Goal: Information Seeking & Learning: Learn about a topic

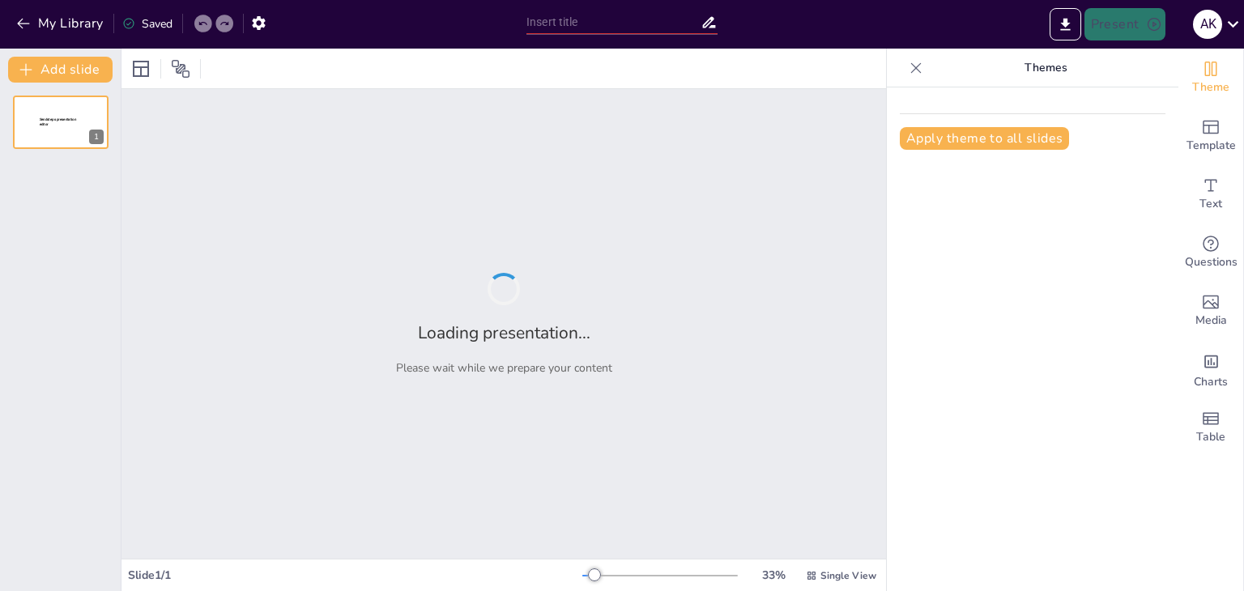
type input "International Maritime Law: Confronting Emerging Threats and Challenges"
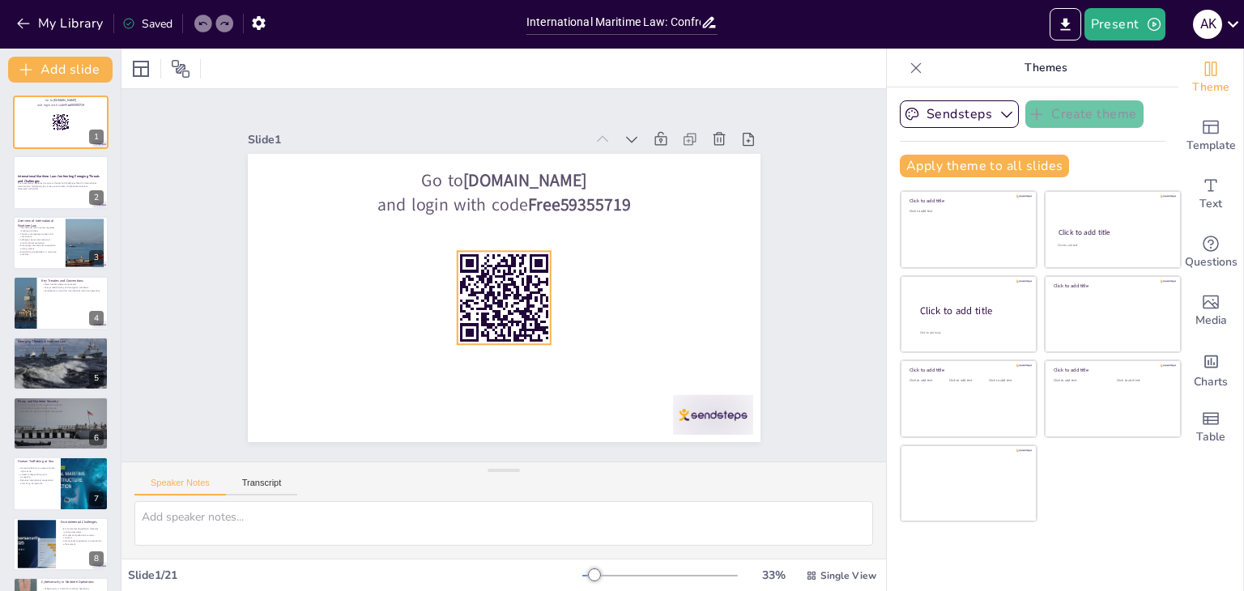
checkbox input "true"
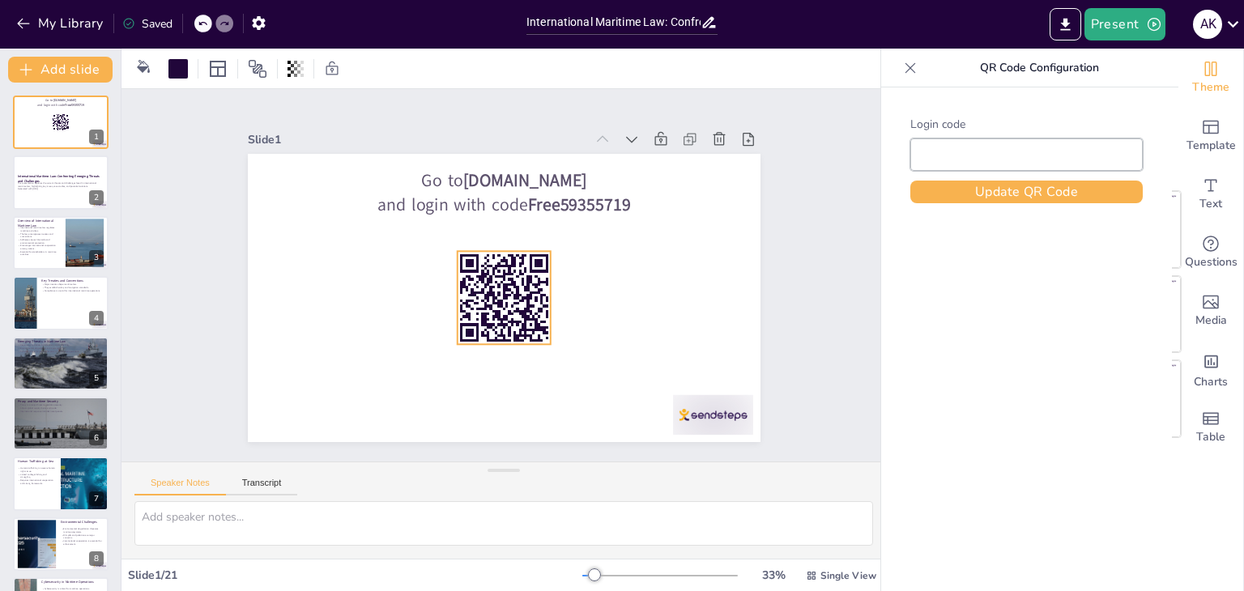
type input "Free59355719"
click at [526, 313] on rect at bounding box center [503, 297] width 93 height 93
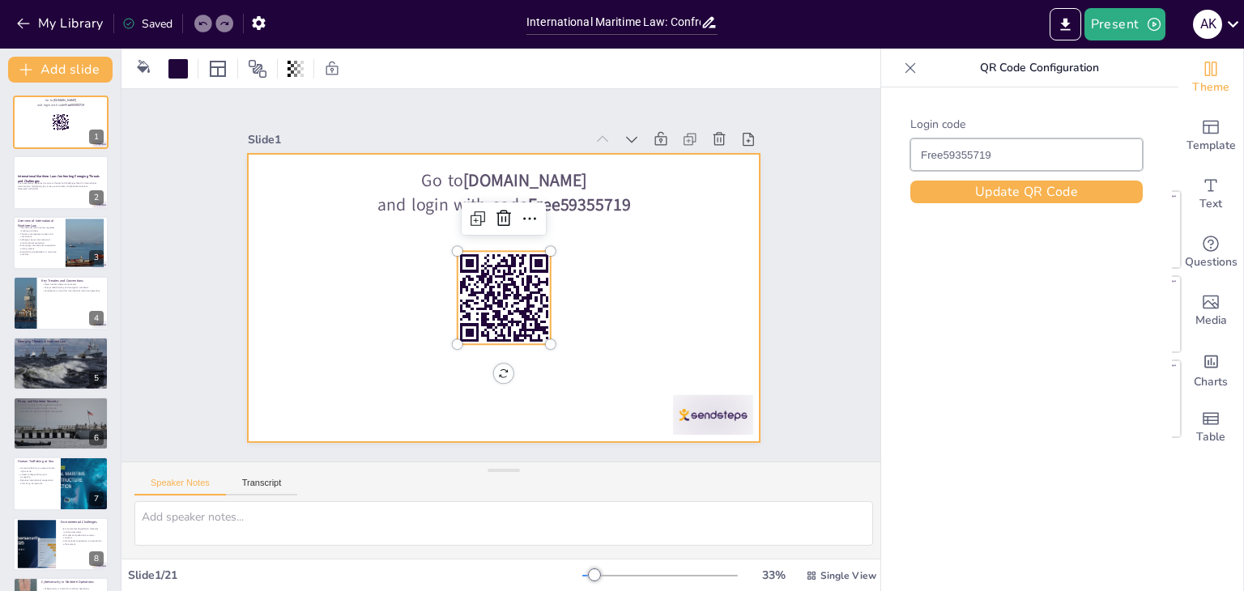
click at [372, 241] on div at bounding box center [504, 298] width 513 height 288
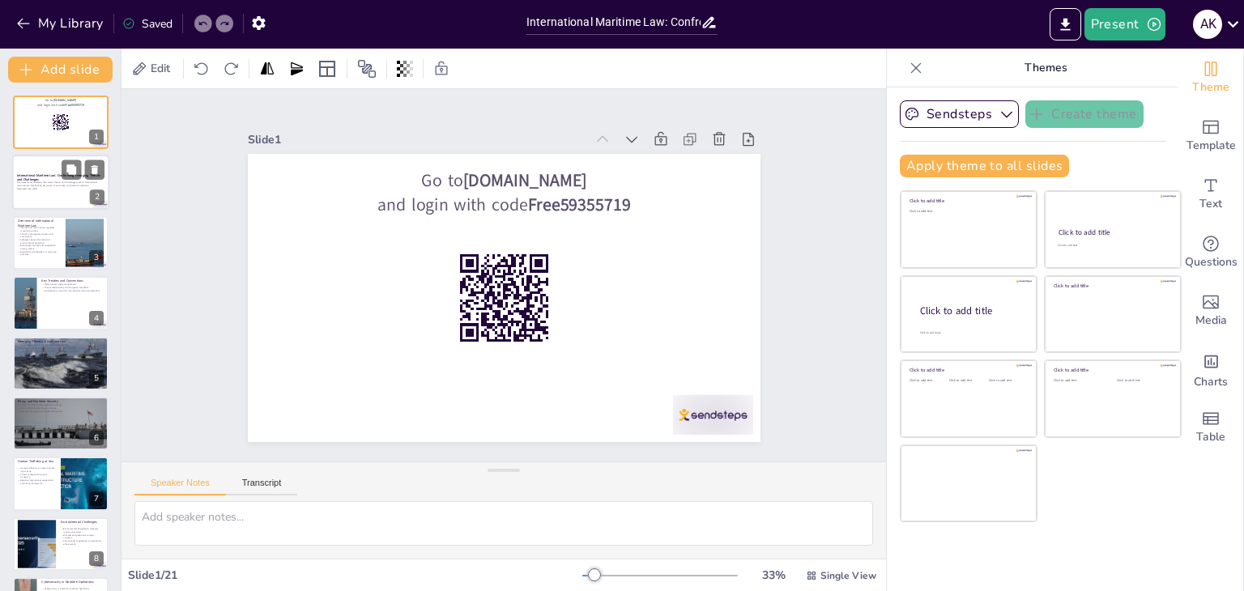
click at [36, 173] on strong "International Maritime Law: Confronting Emerging Threats and Challenges" at bounding box center [58, 177] width 83 height 9
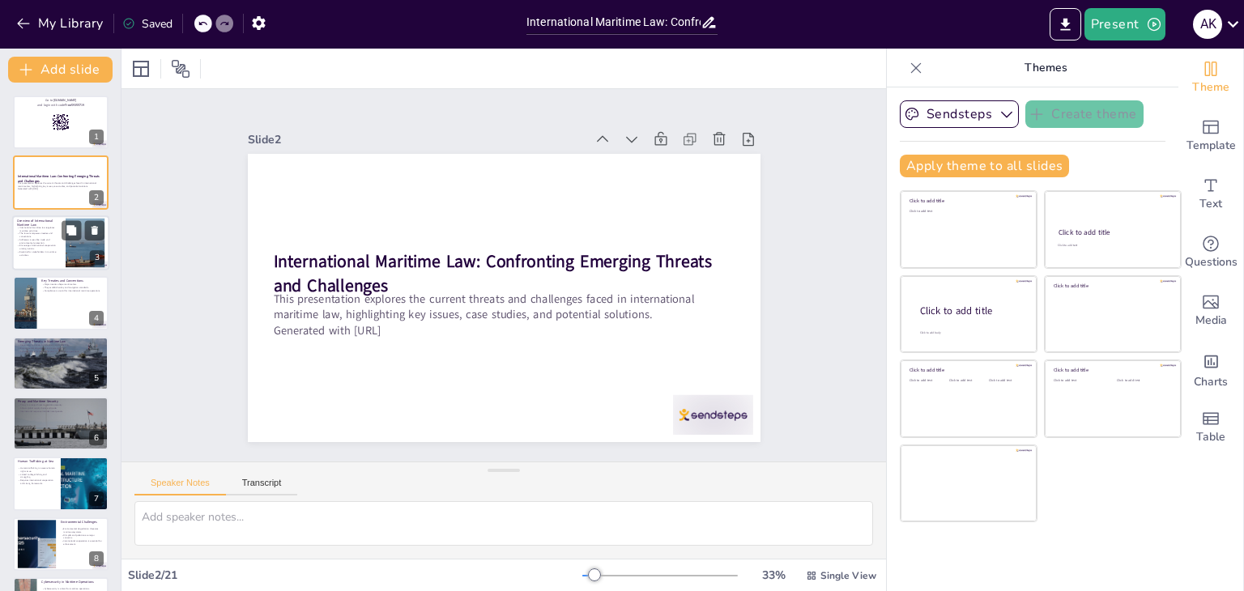
click at [67, 244] on div at bounding box center [85, 242] width 66 height 49
checkbox input "true"
type textarea "International maritime law serves as a framework that governs the rights and re…"
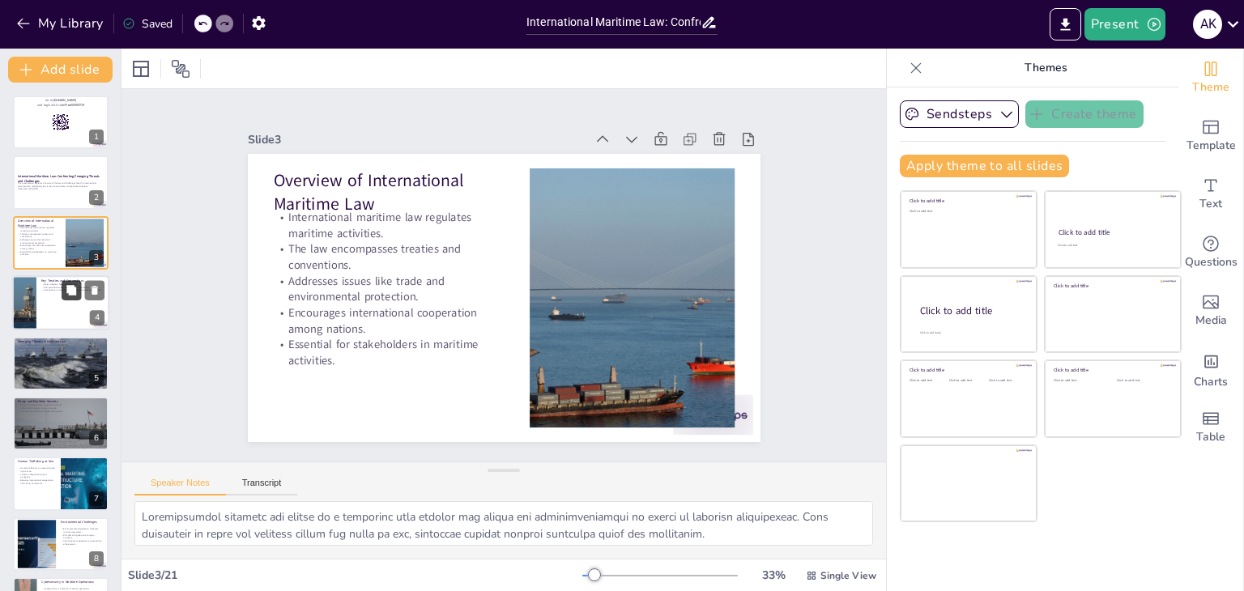
checkbox input "true"
click at [70, 295] on icon at bounding box center [71, 290] width 11 height 11
type textarea "Treaties like UNCLOS and SOLAS are foundational to international maritime law. …"
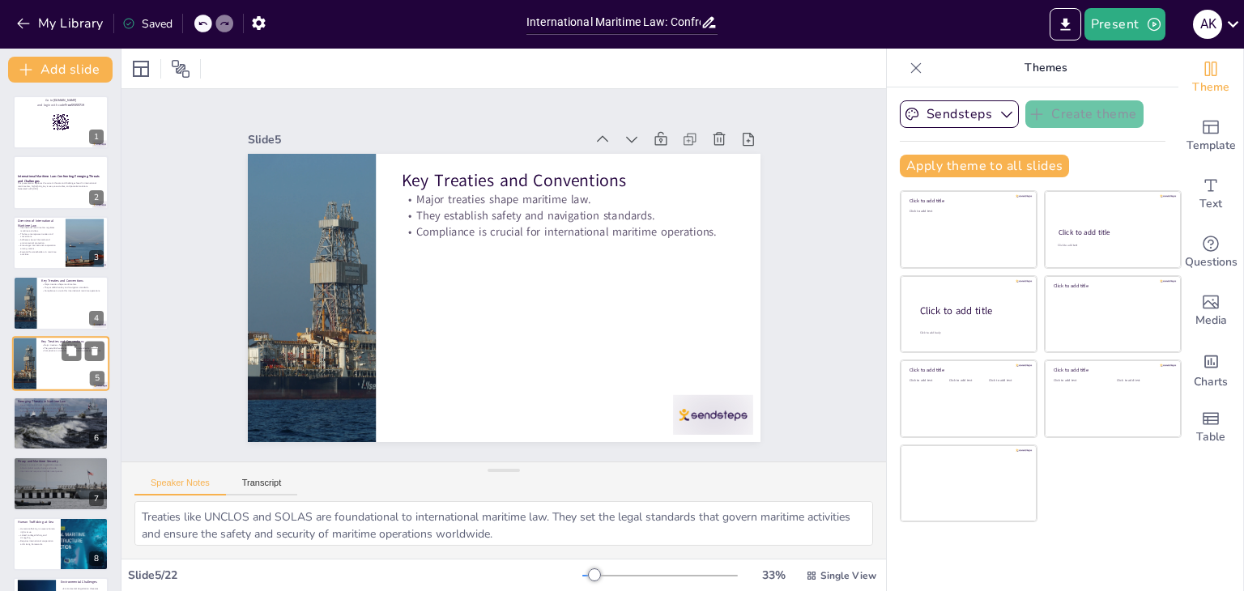
scroll to position [26, 0]
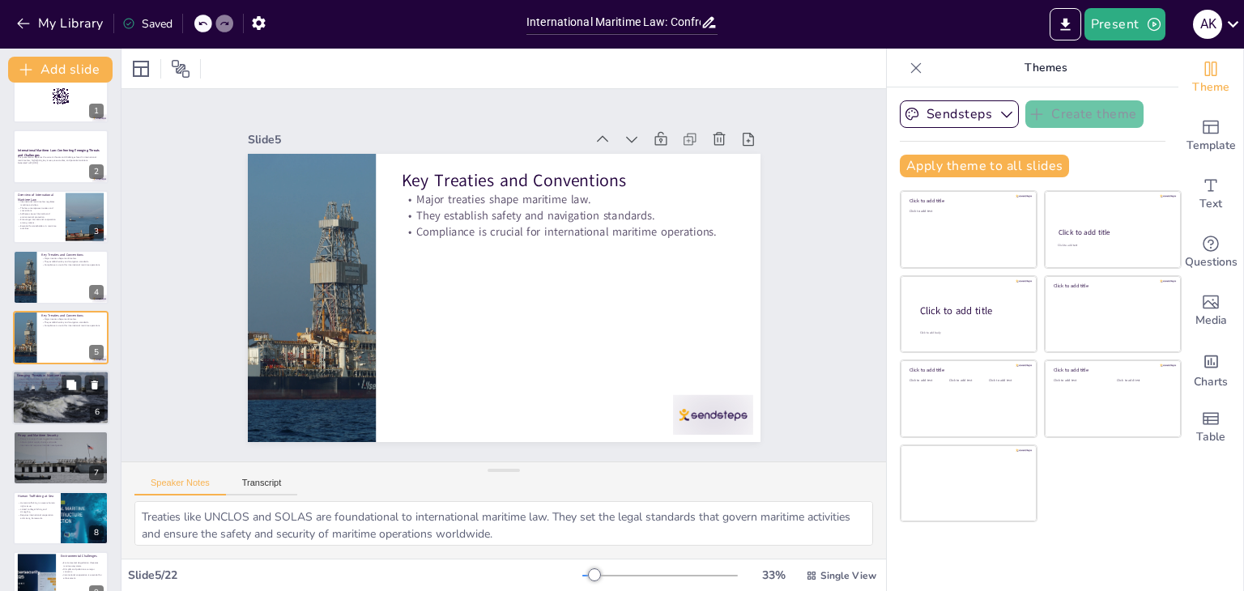
checkbox input "true"
click at [49, 402] on div at bounding box center [60, 397] width 97 height 65
type textarea "Piracy remains a significant threat in maritime law, particularly in specific r…"
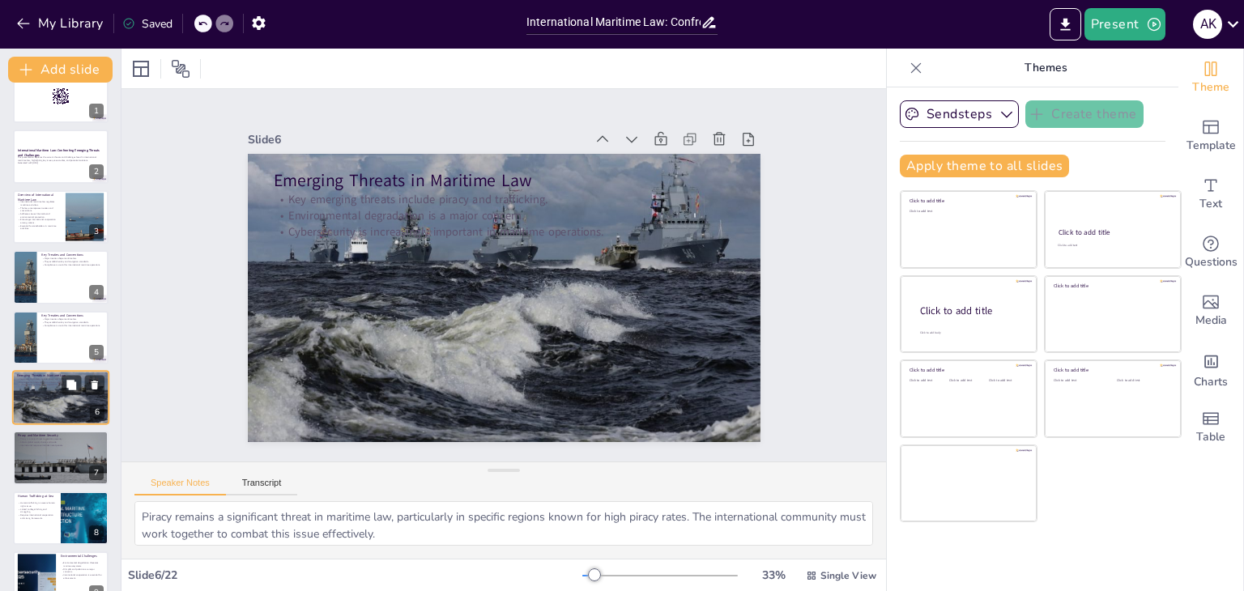
scroll to position [87, 0]
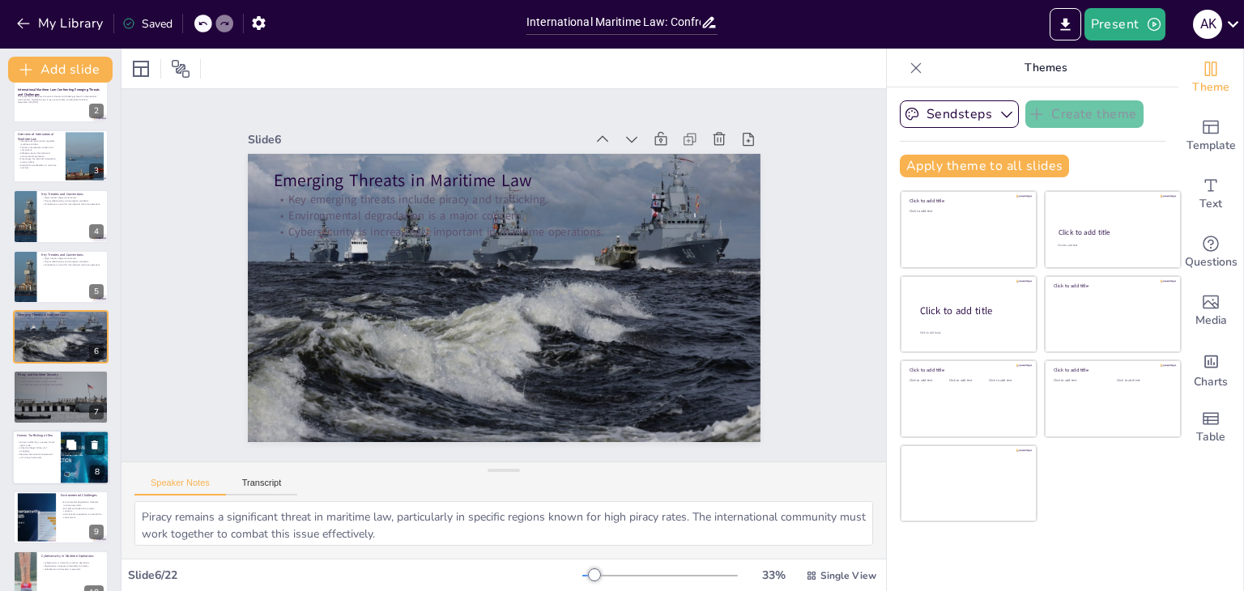
checkbox input "true"
click at [43, 466] on div at bounding box center [60, 457] width 97 height 55
type textarea "Human trafficking at sea represents a critical violation of human rights, with …"
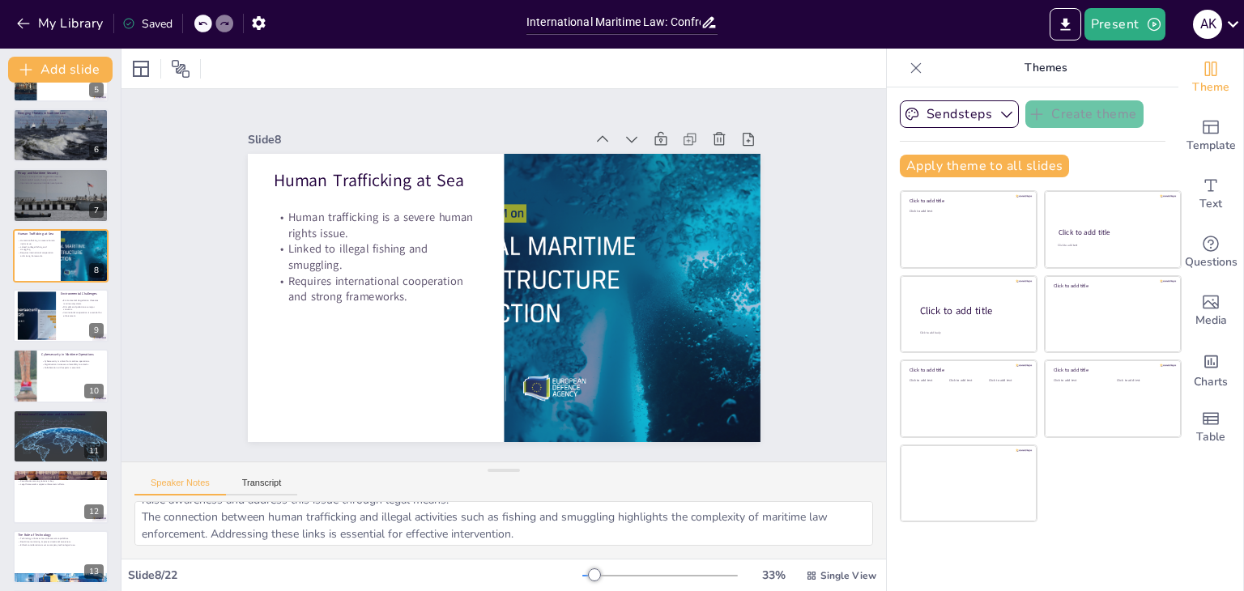
scroll to position [0, 0]
click at [256, 478] on button "Transcript" at bounding box center [262, 487] width 72 height 18
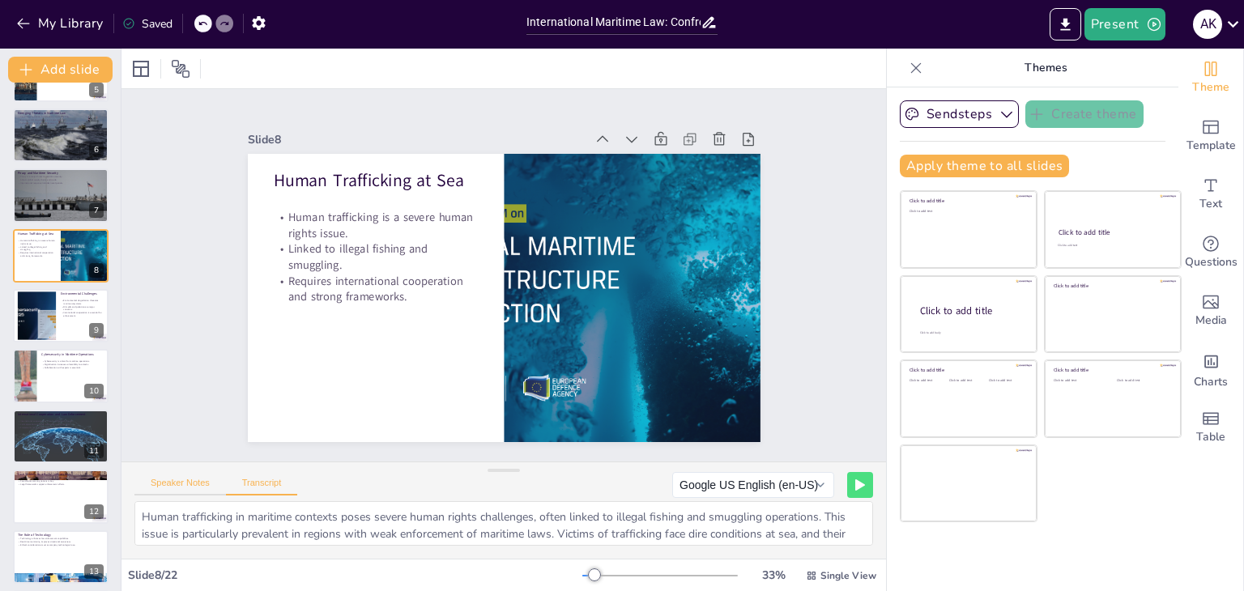
click at [172, 481] on button "Speaker Notes" at bounding box center [180, 487] width 92 height 18
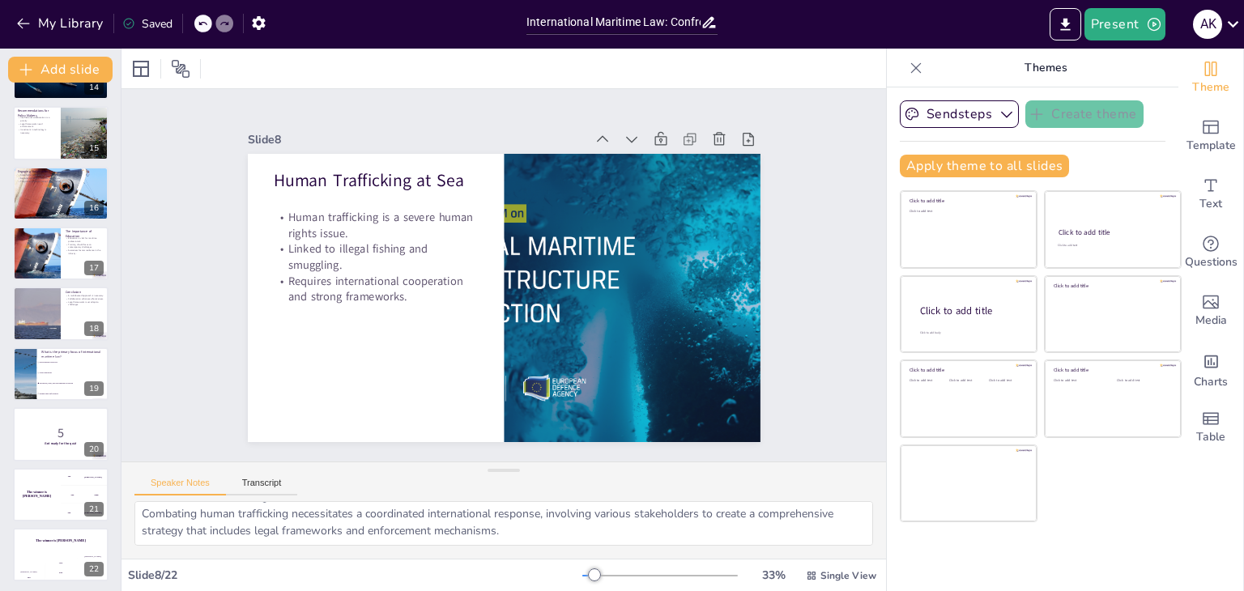
scroll to position [836, 0]
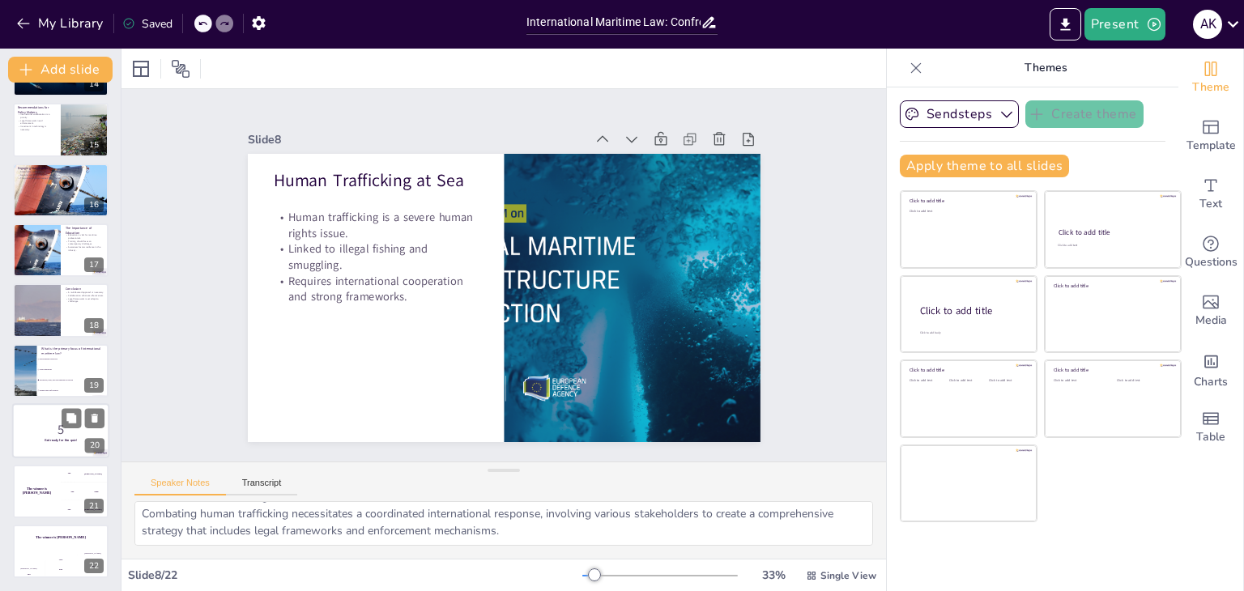
click at [54, 435] on p "5" at bounding box center [60, 430] width 87 height 18
checkbox input "true"
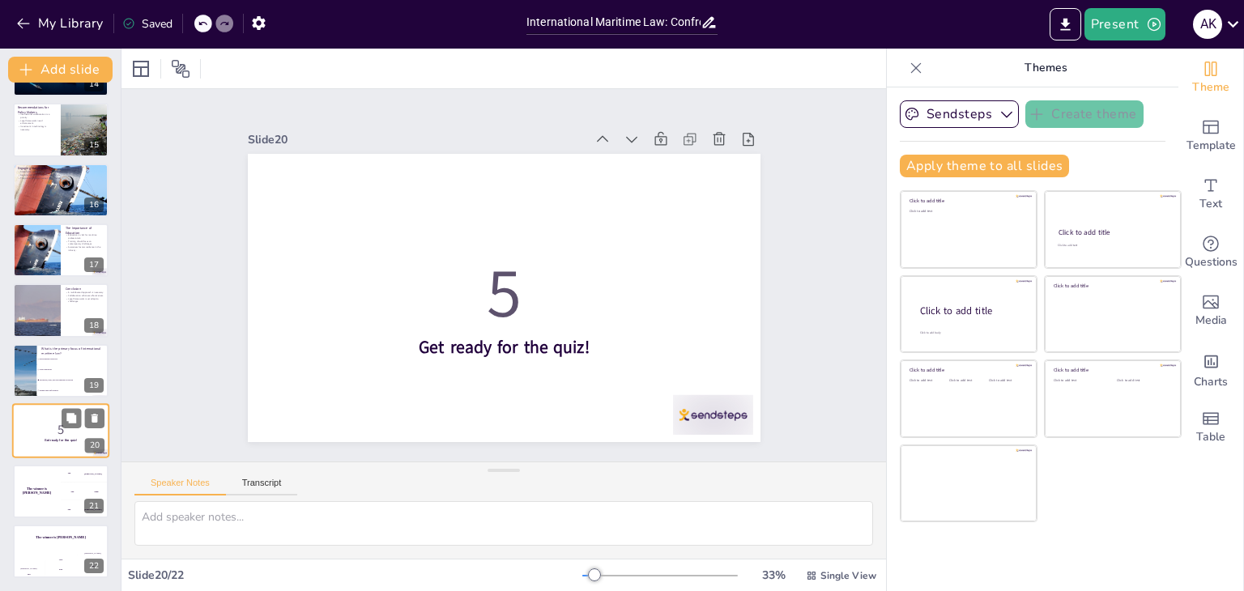
scroll to position [0, 0]
click at [43, 487] on div "The winner is [PERSON_NAME]" at bounding box center [36, 491] width 49 height 55
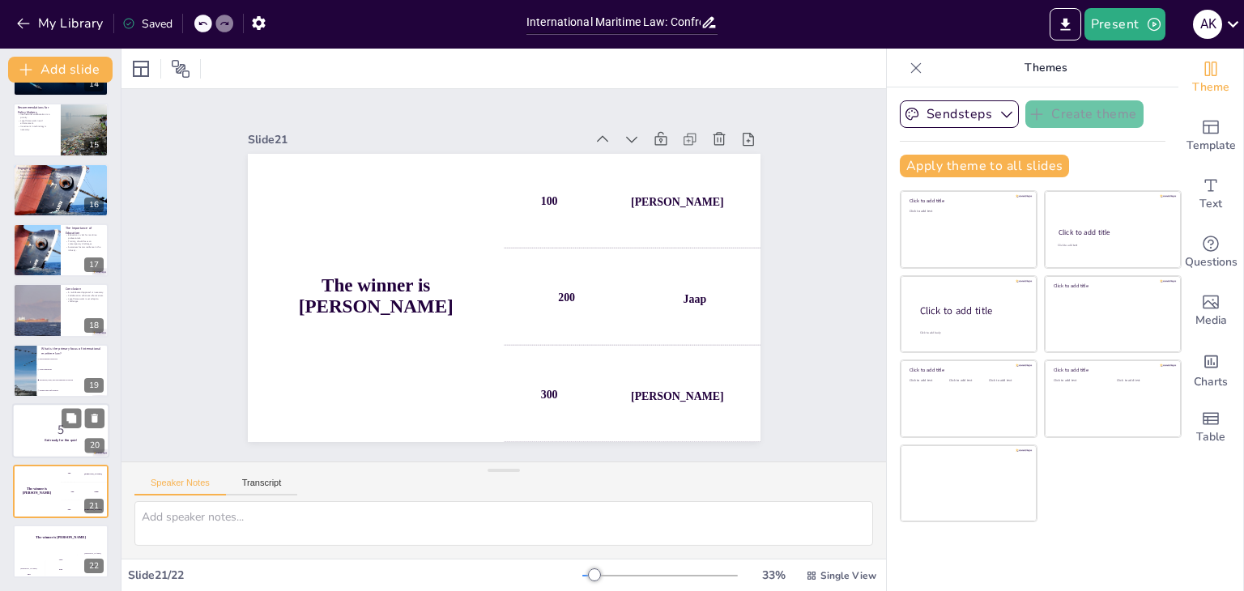
click at [40, 435] on p "5" at bounding box center [60, 430] width 87 height 18
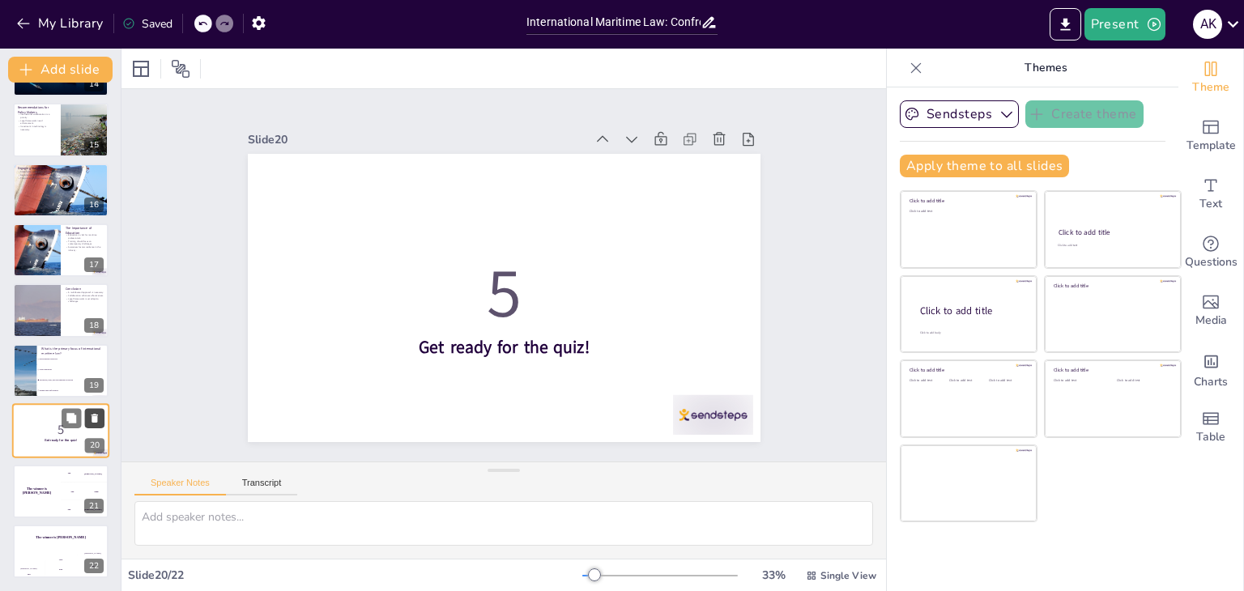
click at [93, 420] on icon at bounding box center [95, 418] width 6 height 9
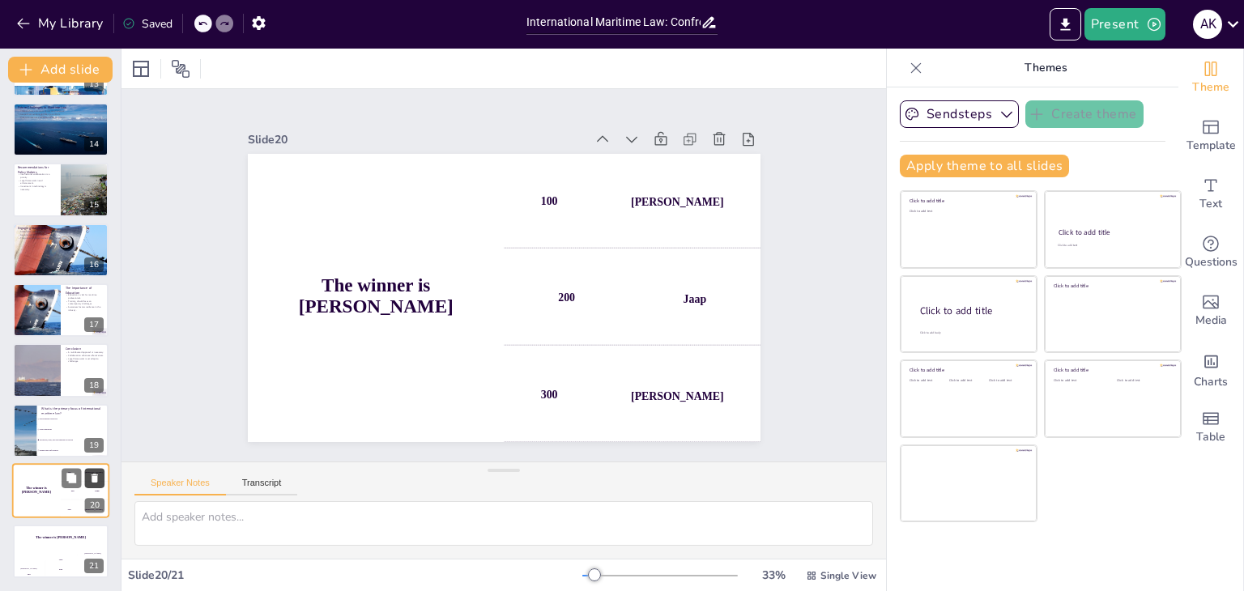
scroll to position [775, 0]
click at [78, 475] on button at bounding box center [71, 479] width 19 height 19
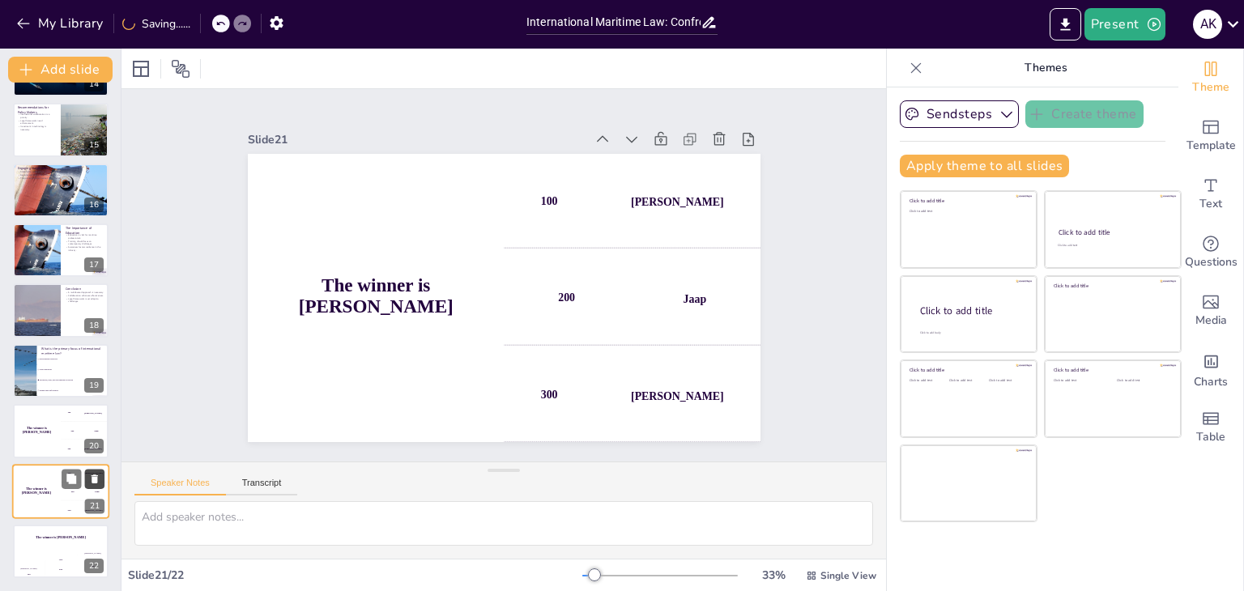
click at [96, 473] on icon at bounding box center [94, 478] width 11 height 11
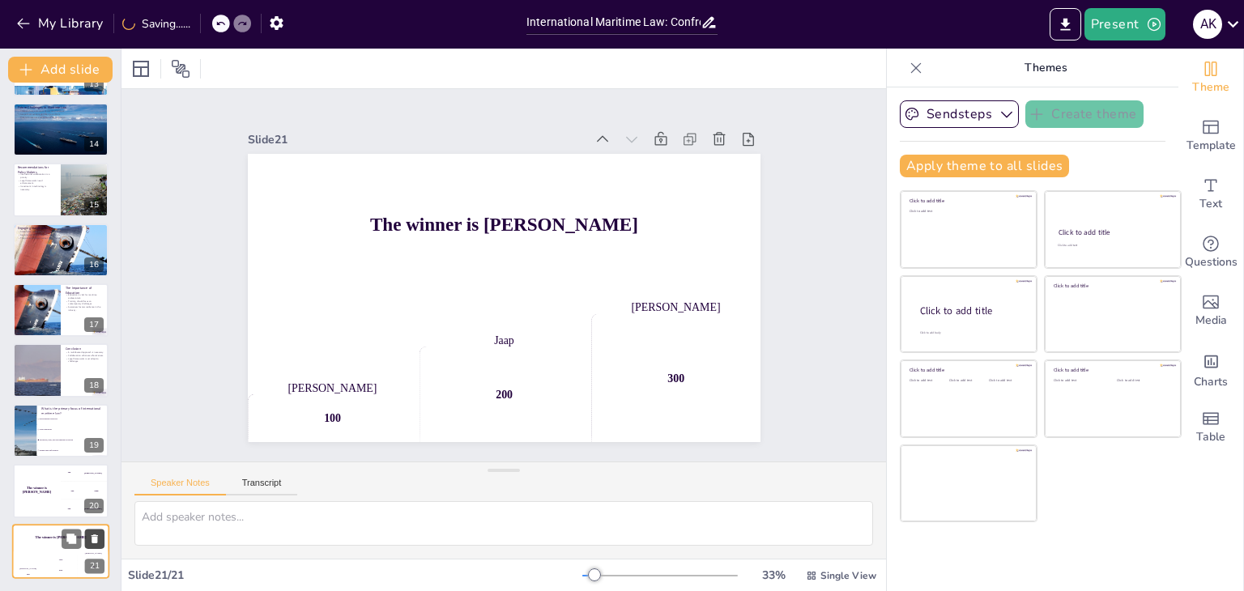
scroll to position [775, 0]
click at [92, 476] on icon at bounding box center [94, 479] width 11 height 11
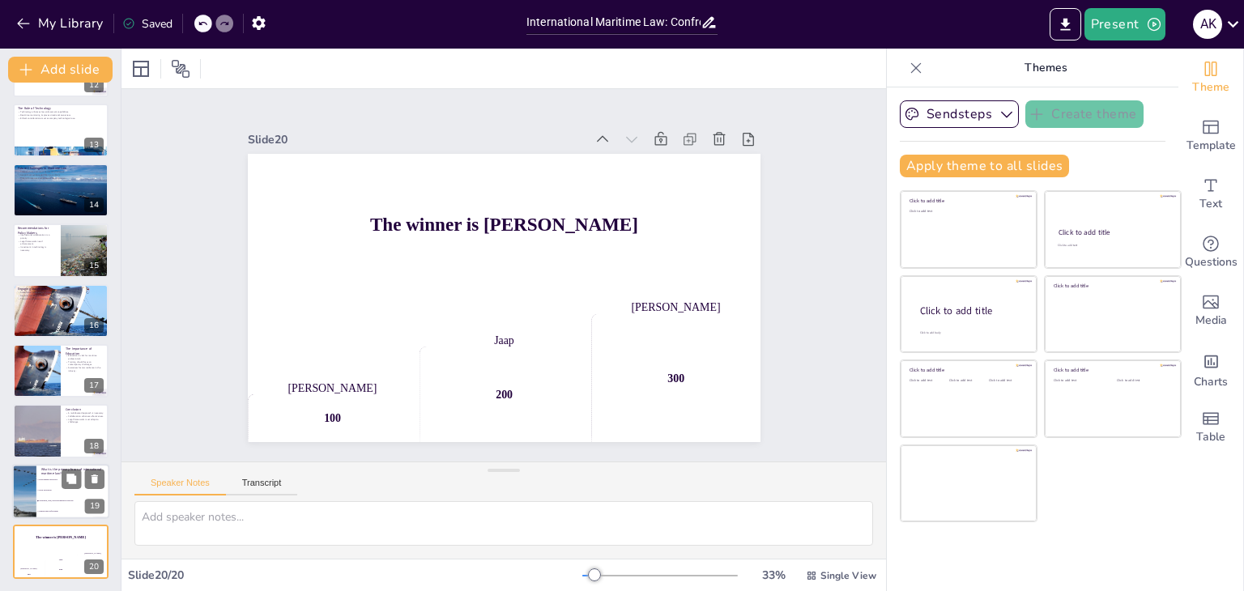
checkbox input "true"
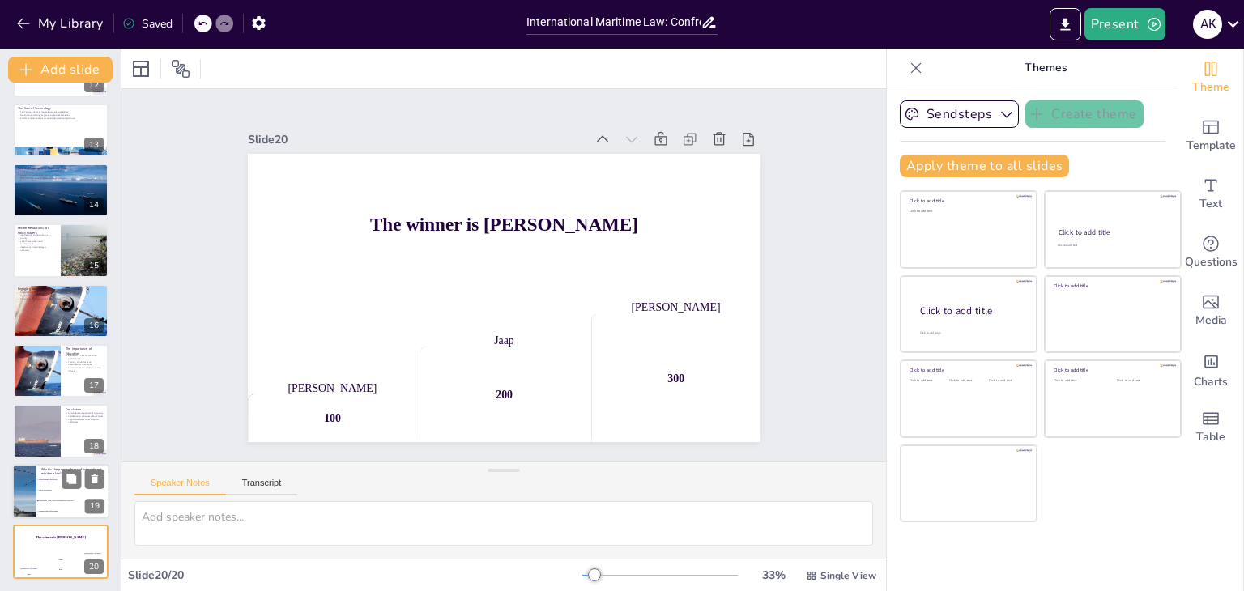
checkbox input "true"
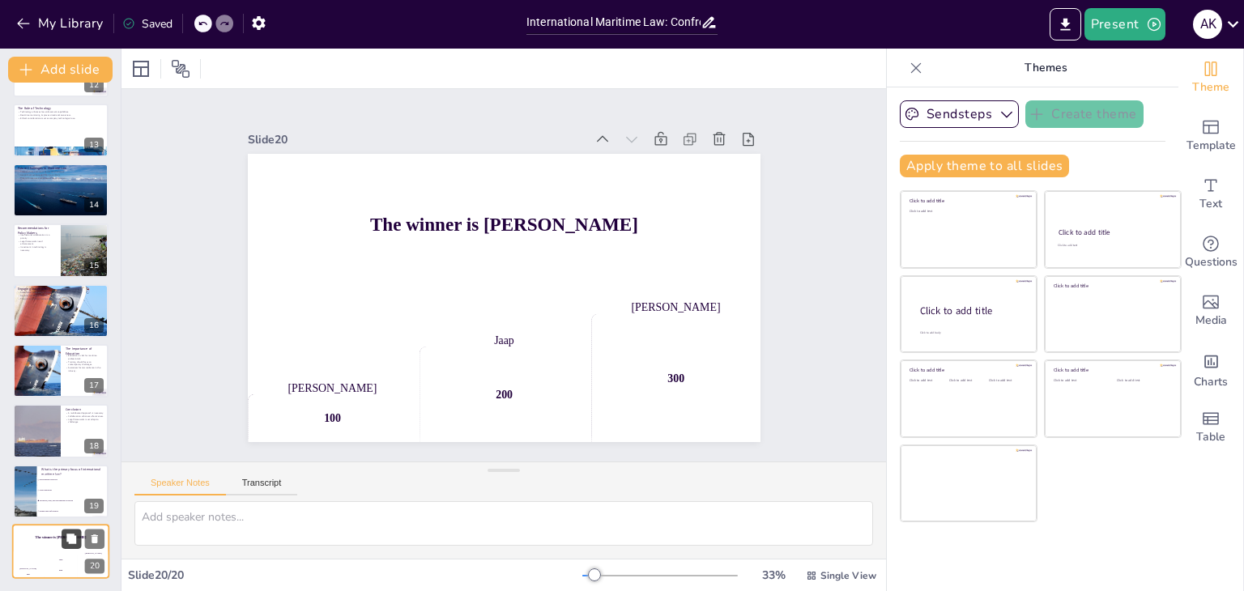
checkbox input "true"
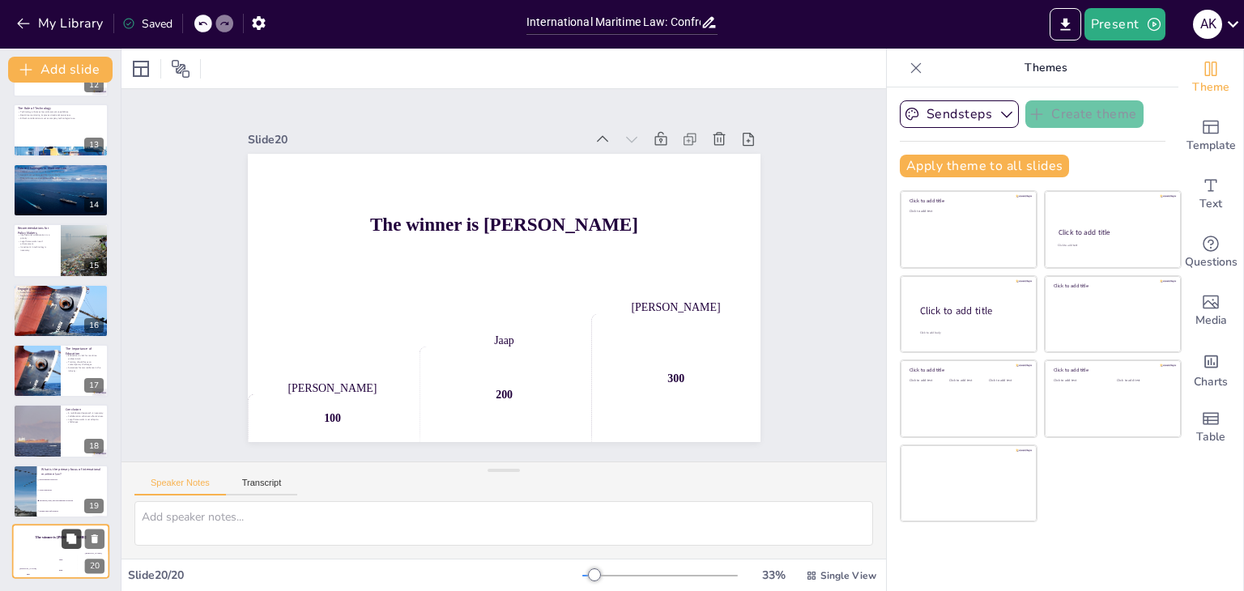
checkbox input "true"
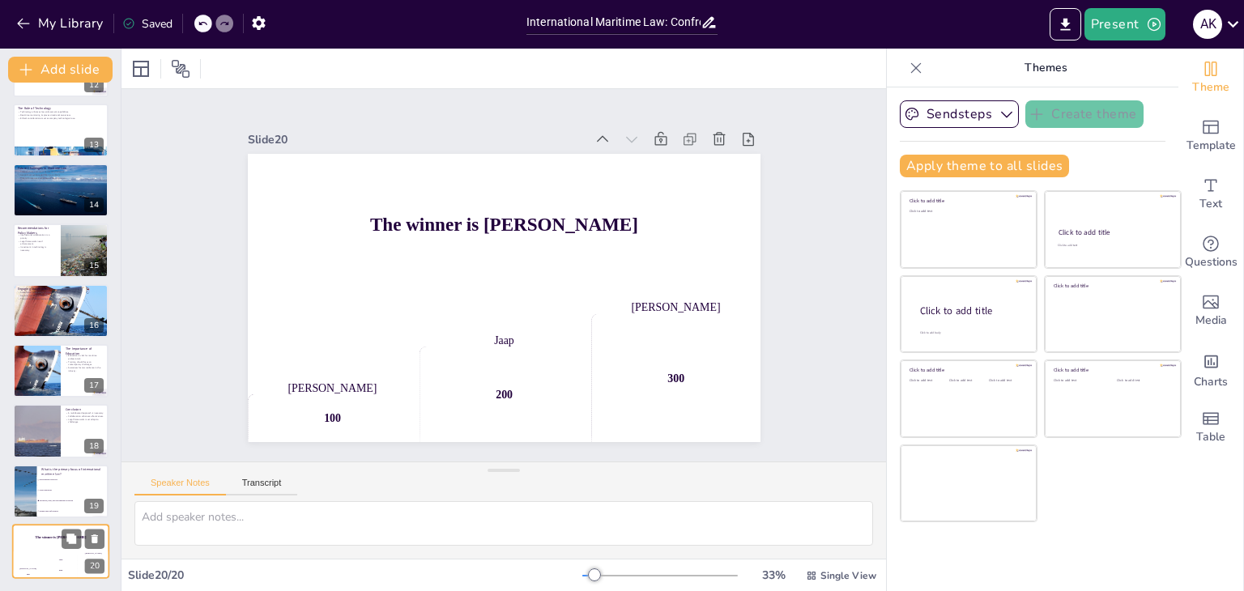
checkbox input "true"
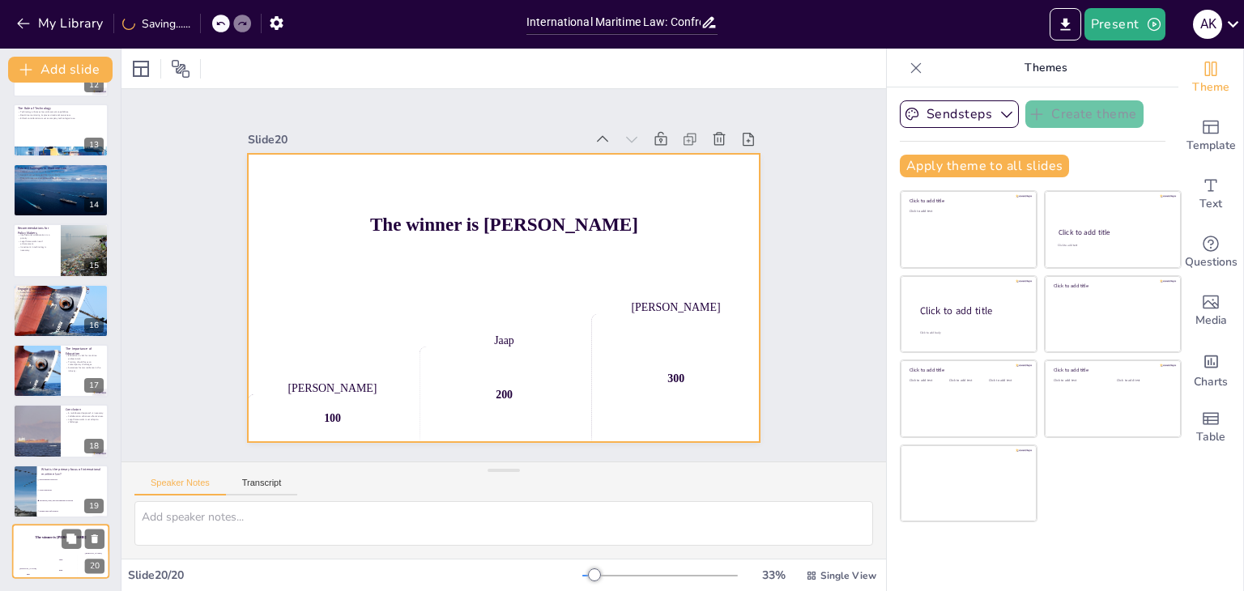
checkbox input "true"
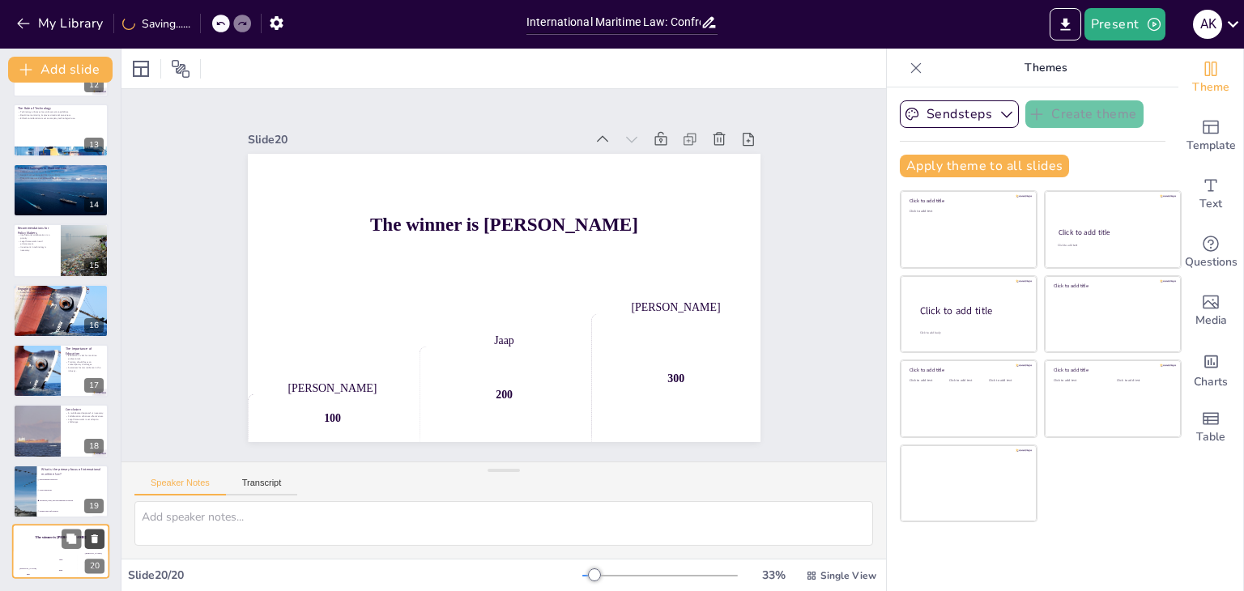
click at [98, 535] on icon at bounding box center [94, 539] width 11 height 11
checkbox input "true"
type textarea "The correct answer is Navigation, trade, and environmental protection. This ref…"
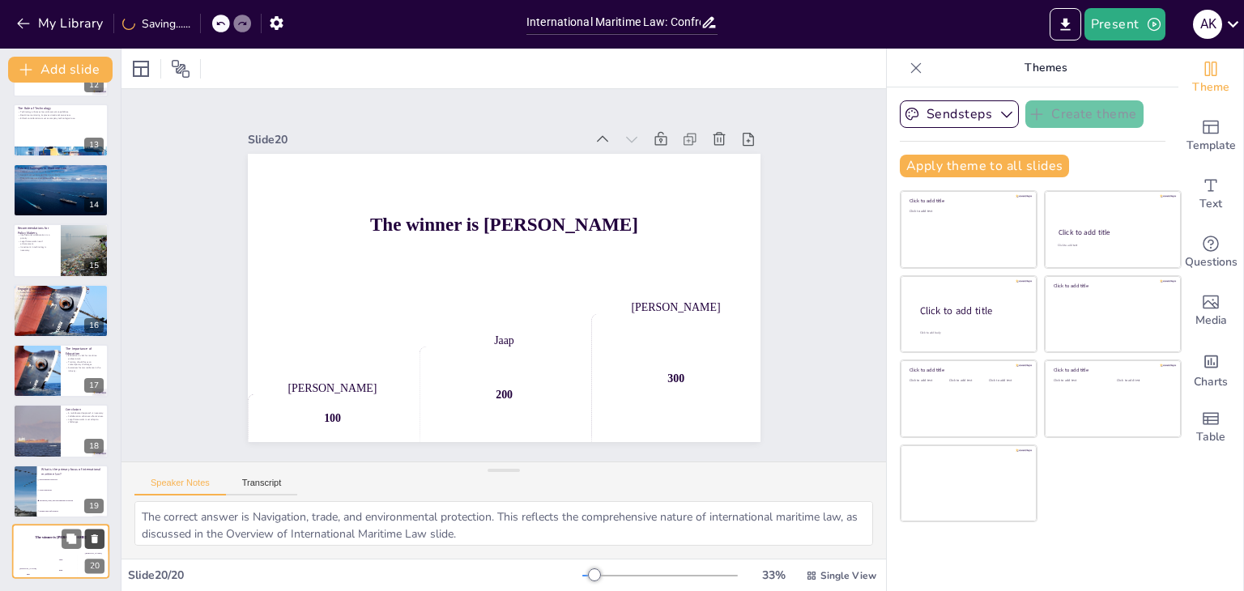
scroll to position [654, 0]
checkbox input "true"
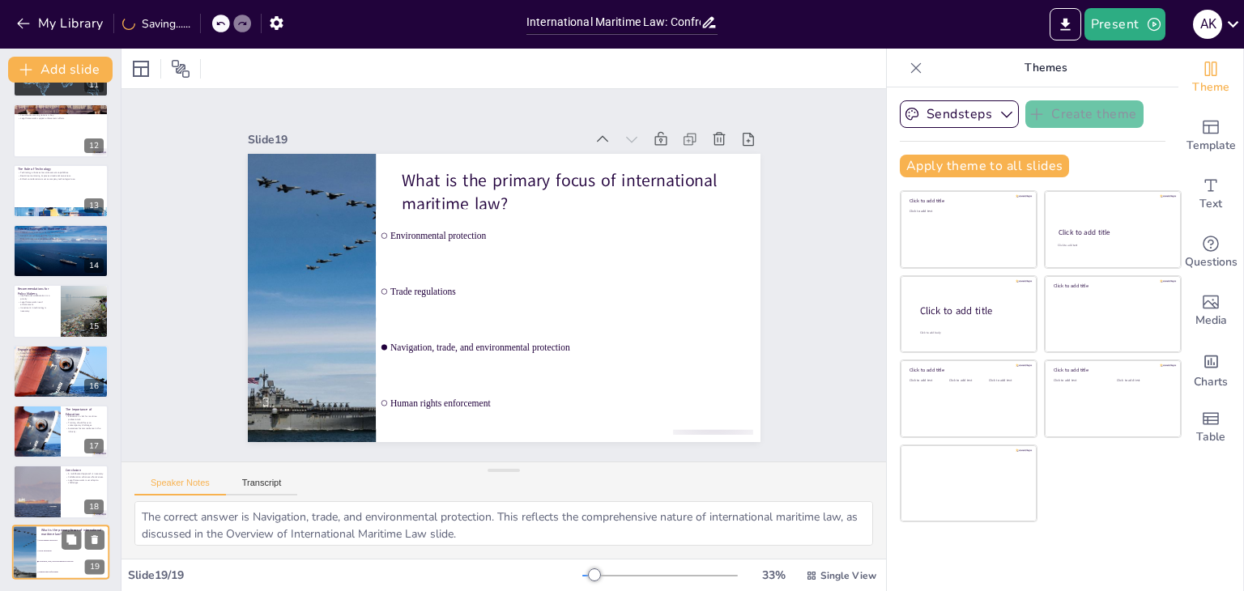
checkbox input "true"
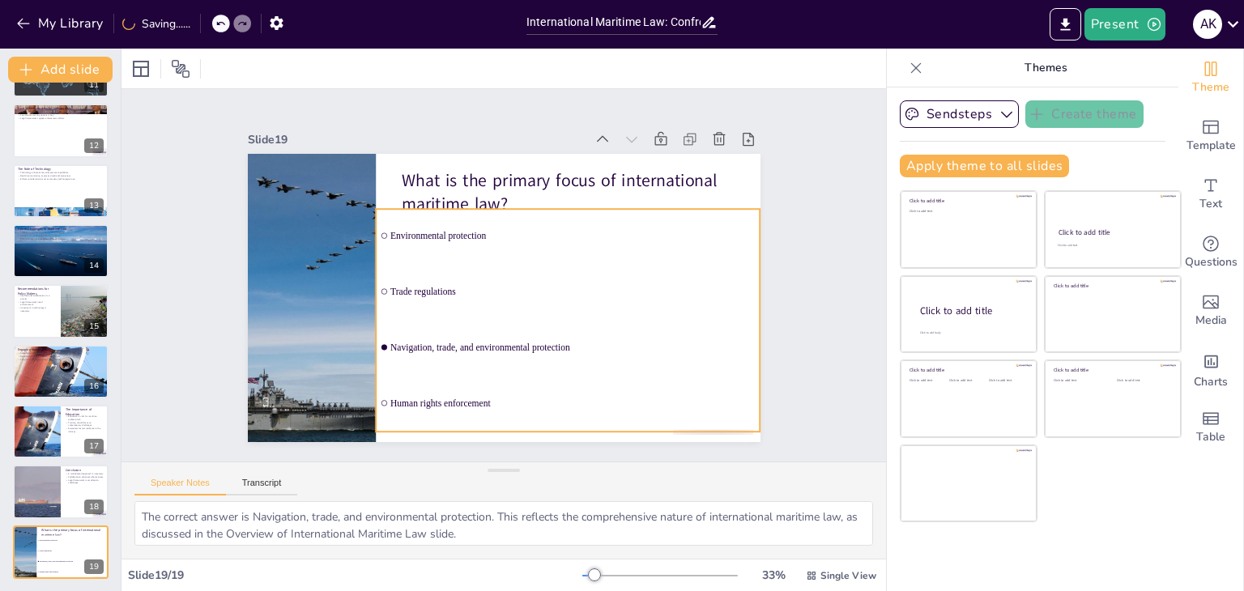
checkbox input "true"
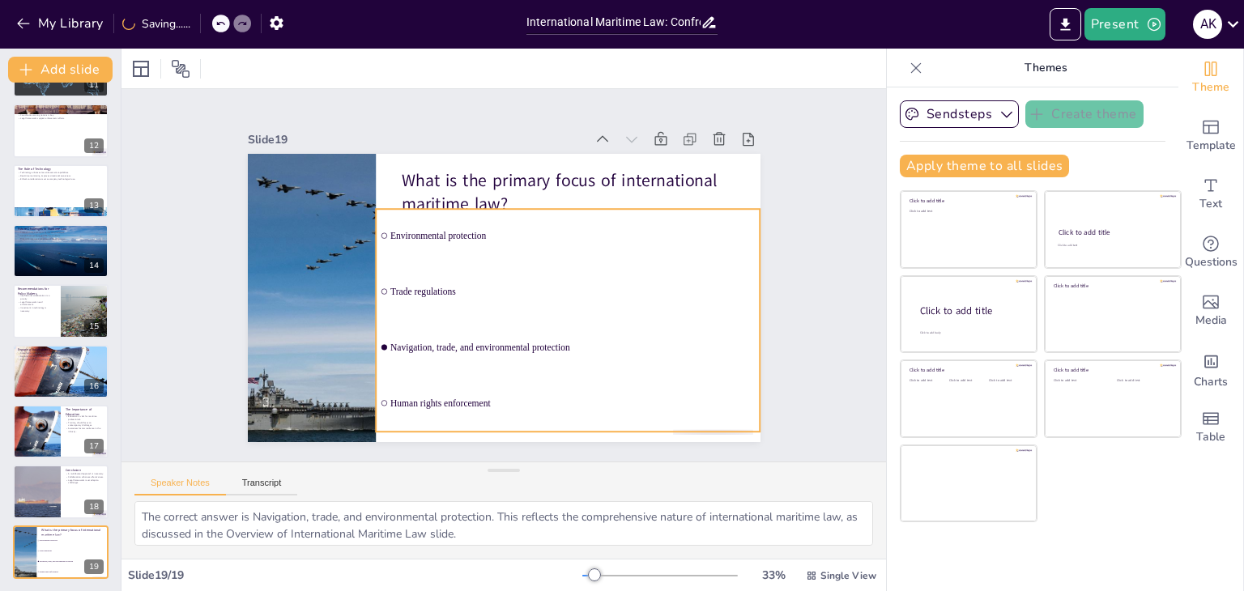
checkbox input "true"
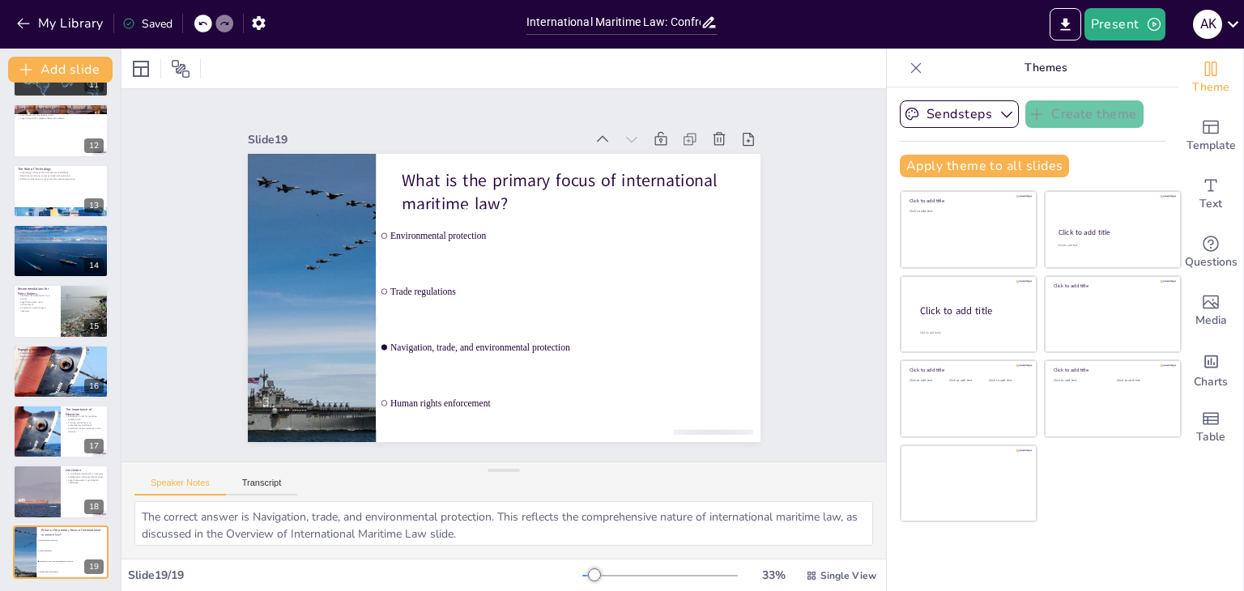
scroll to position [0, 0]
checkbox input "true"
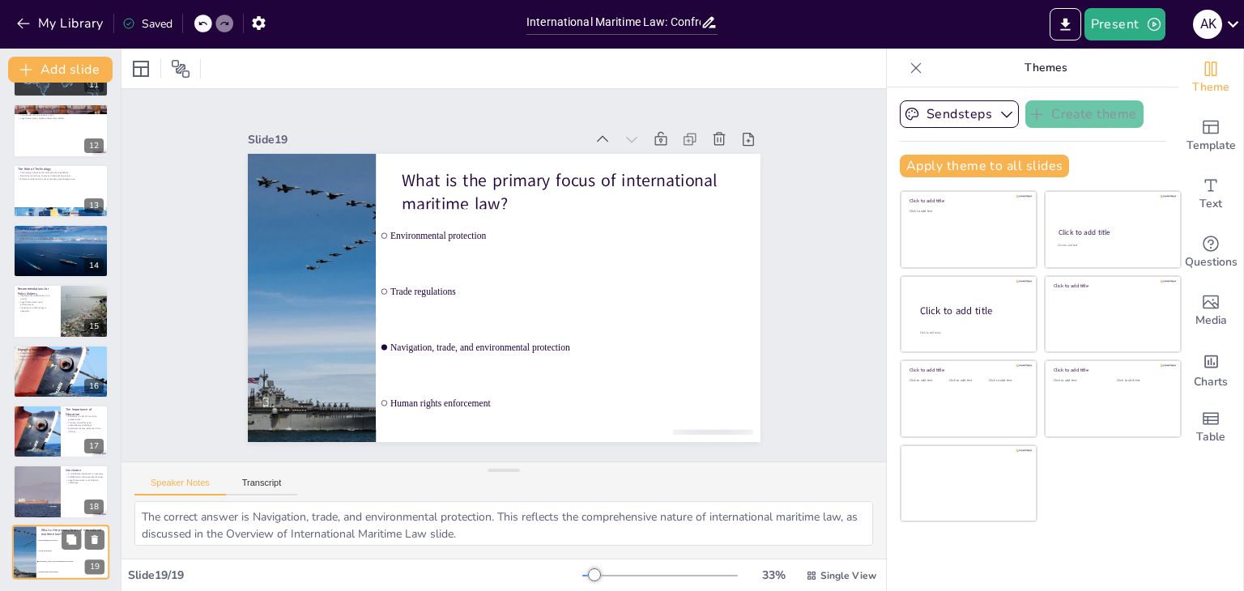
checkbox input "true"
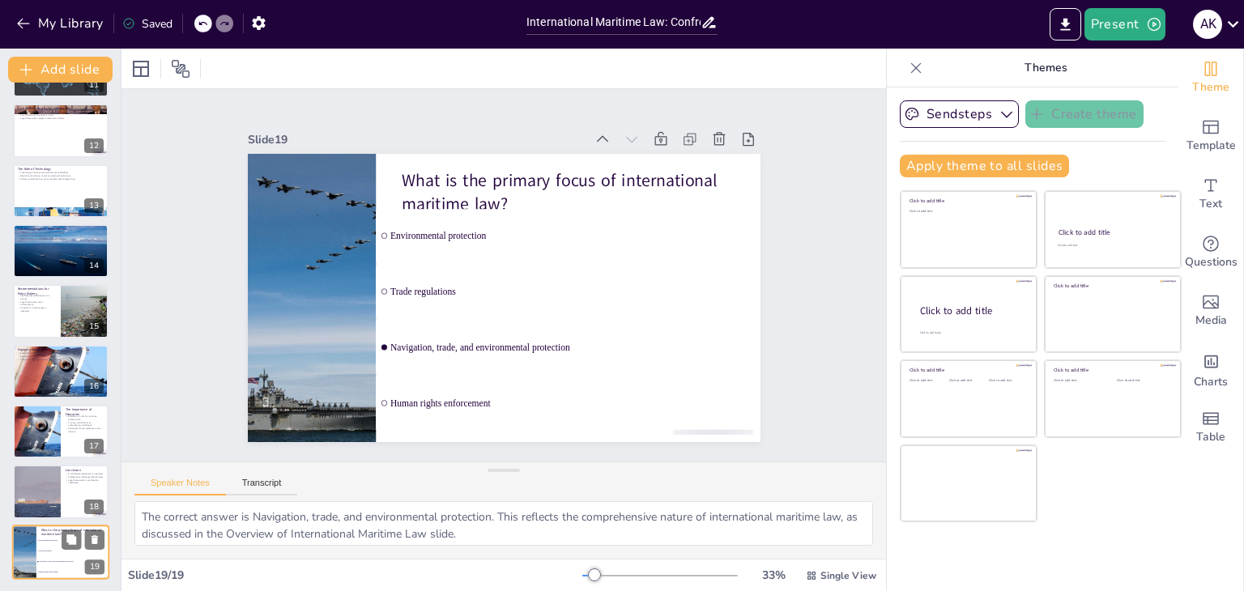
checkbox input "true"
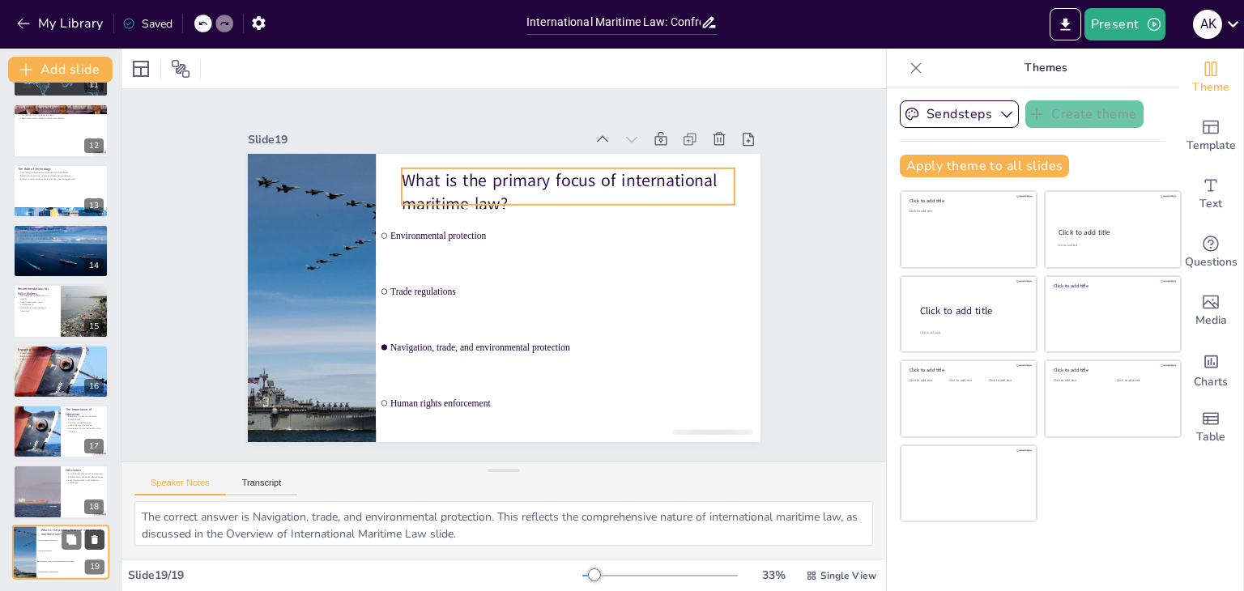
checkbox input "true"
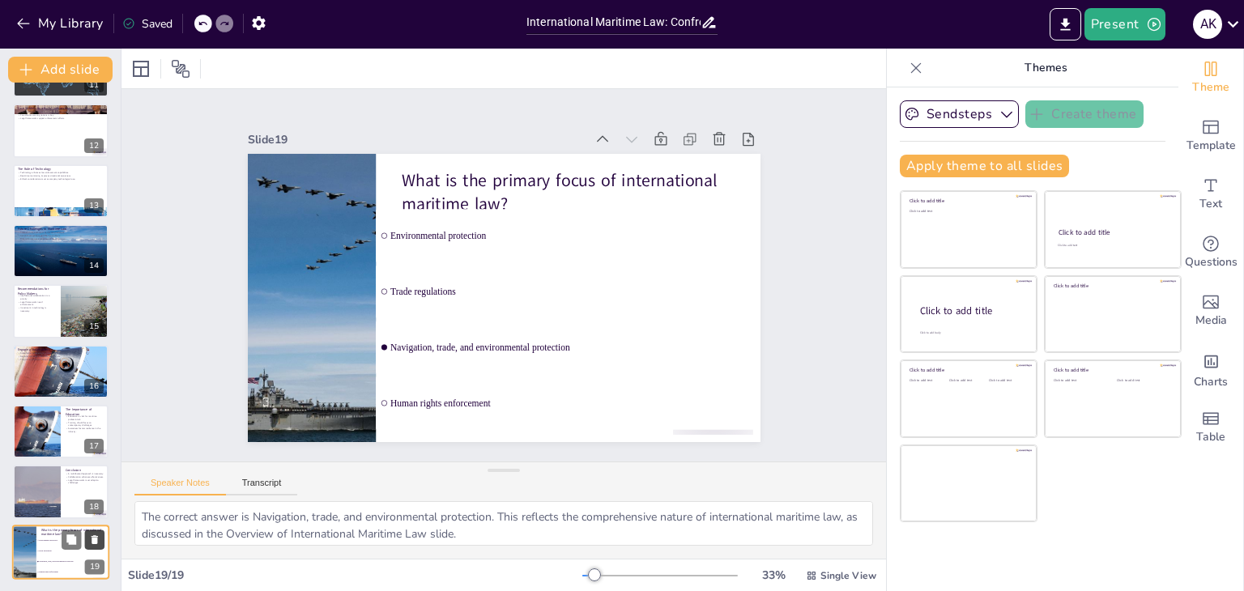
click at [92, 536] on icon at bounding box center [94, 539] width 11 height 11
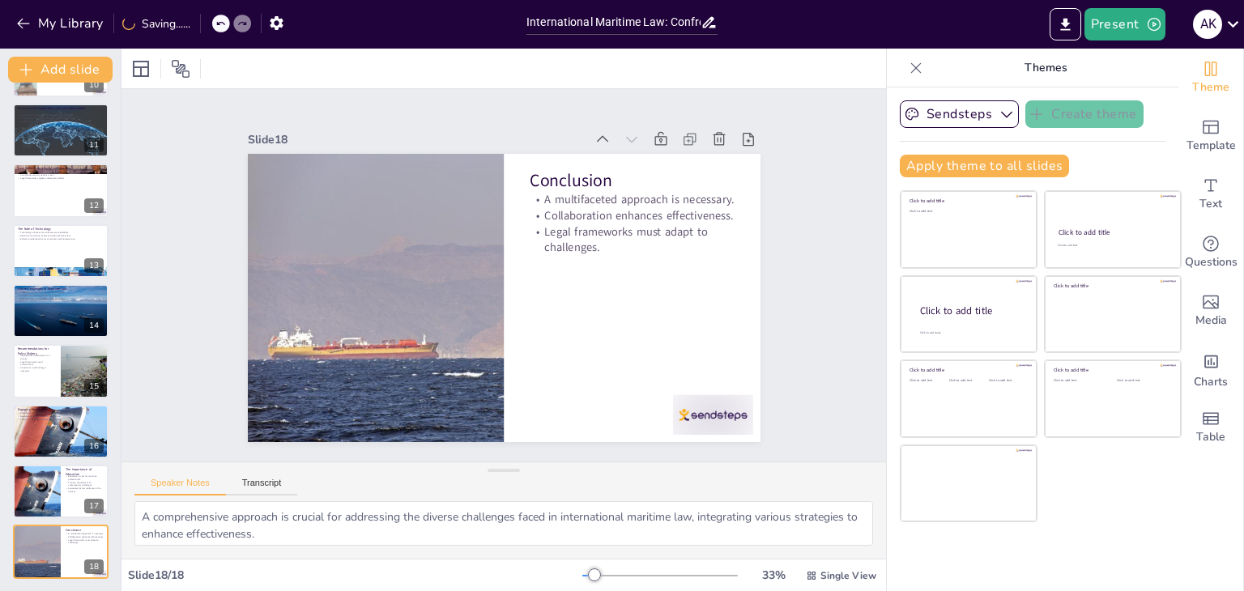
scroll to position [71, 0]
click at [42, 487] on div at bounding box center [36, 491] width 82 height 55
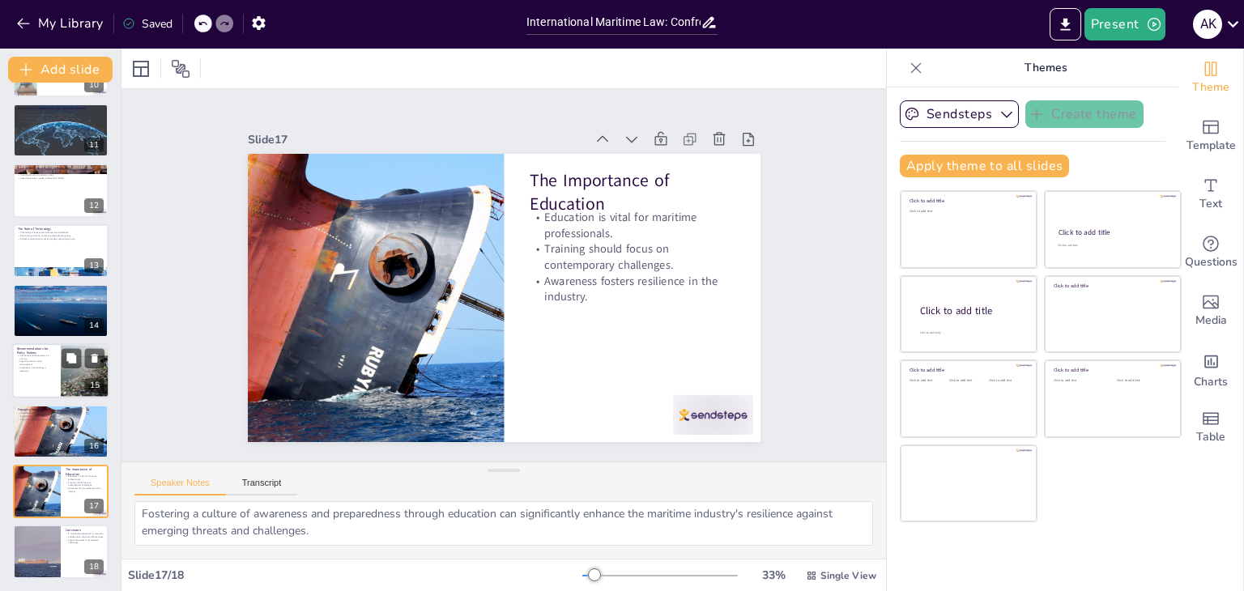
click at [40, 364] on p "Legal frameworks need enhancement." at bounding box center [36, 363] width 39 height 6
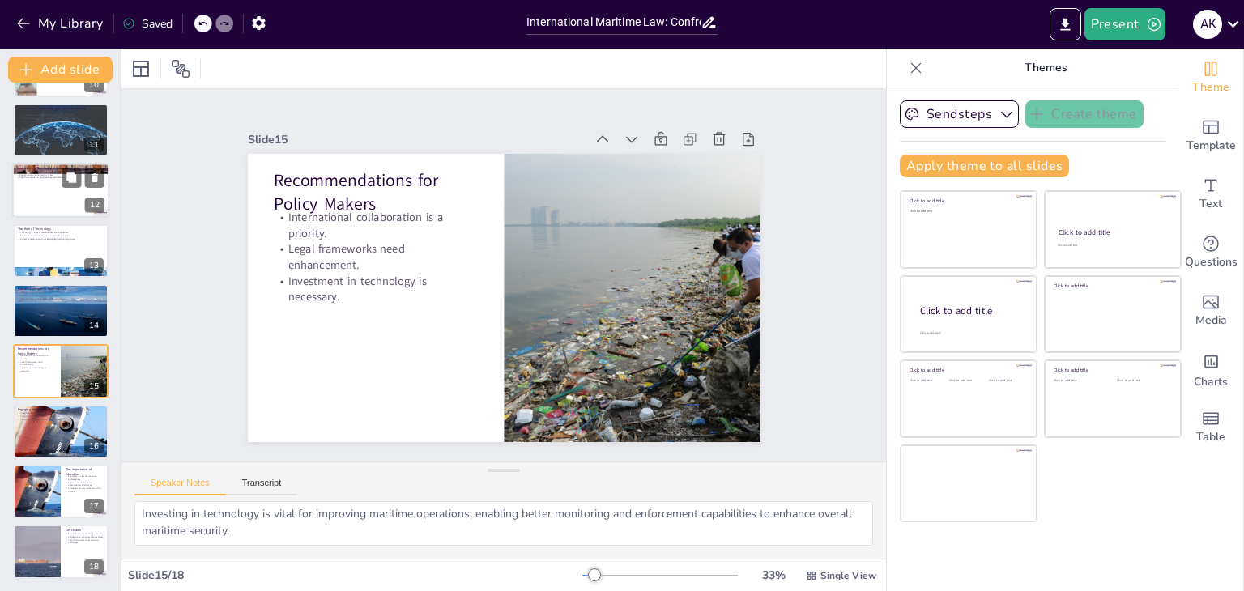
click at [39, 172] on p "Case studies provide insights into effective strategies." at bounding box center [60, 171] width 87 height 3
type textarea "Examining successful interventions through case studies allows stakeholders to …"
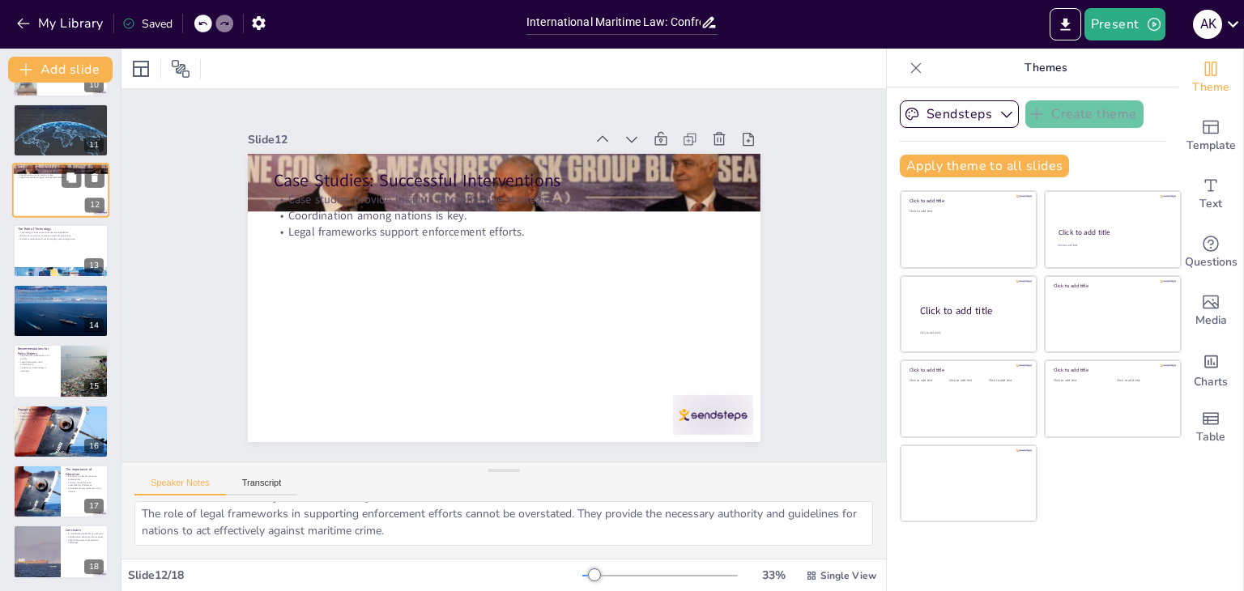
scroll to position [448, 0]
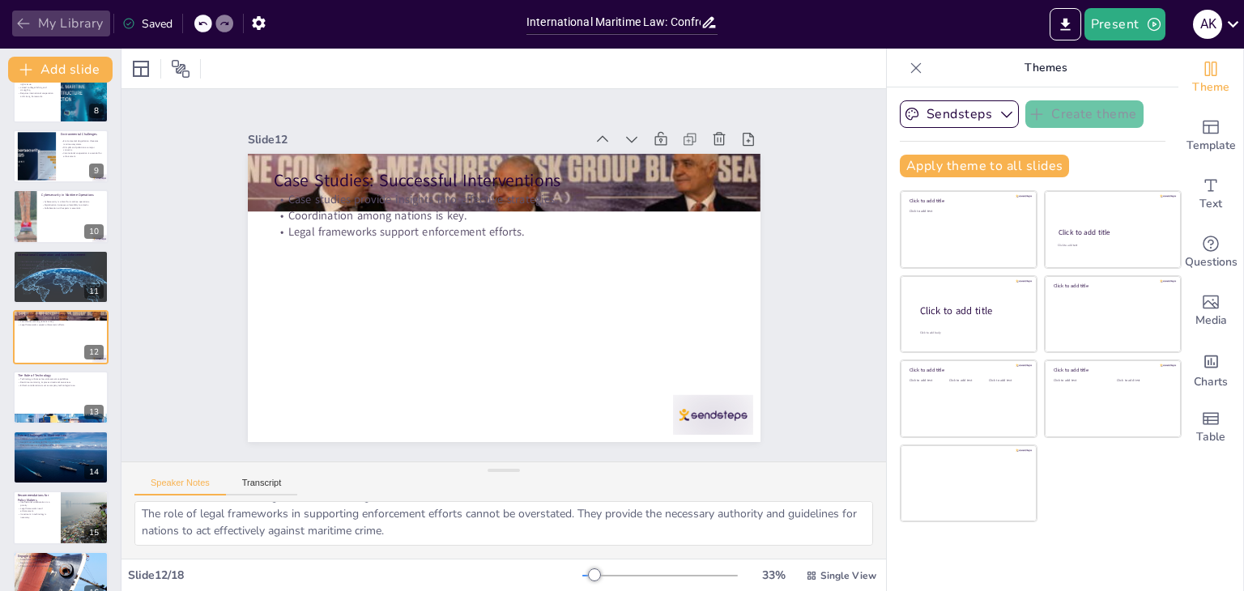
click at [65, 17] on button "My Library" at bounding box center [61, 24] width 98 height 26
